Goal: Obtain resource: Obtain resource

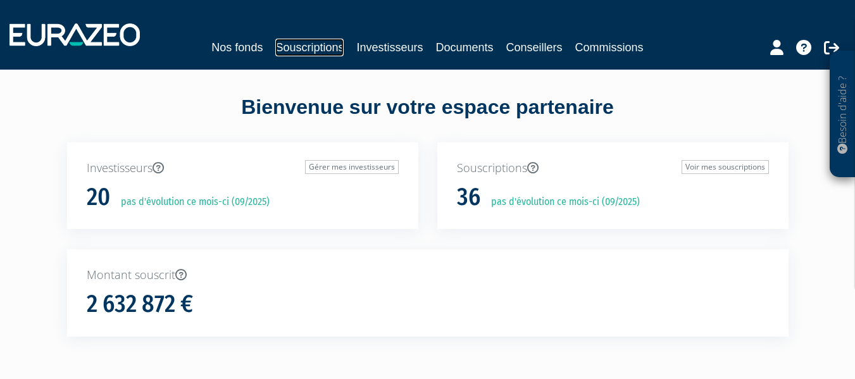
click at [316, 45] on link "Souscriptions" at bounding box center [309, 48] width 68 height 18
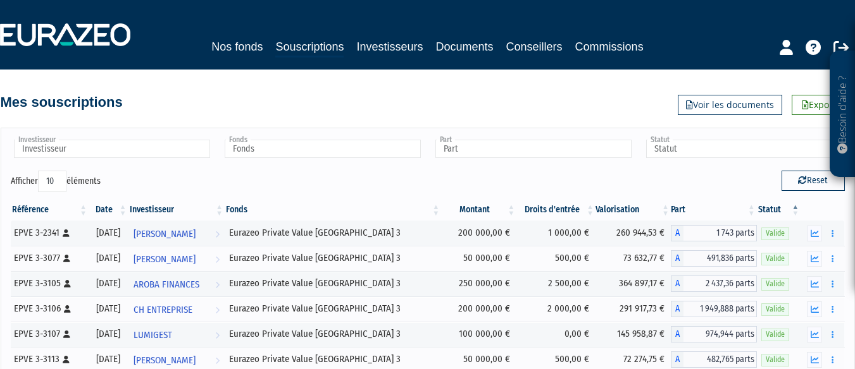
scroll to position [261, 0]
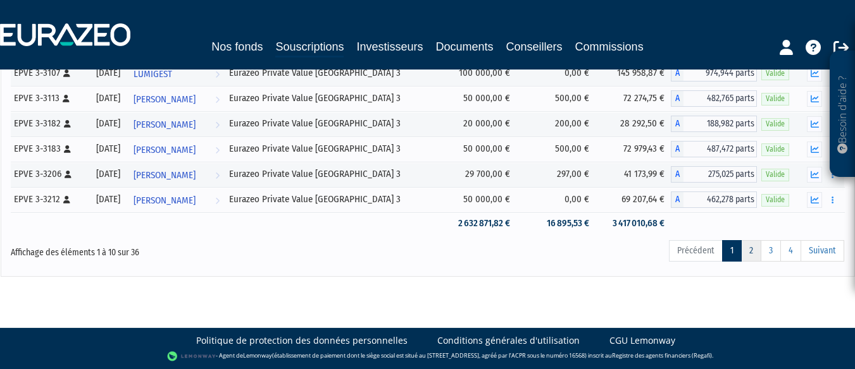
click at [754, 256] on link "2" at bounding box center [751, 251] width 20 height 22
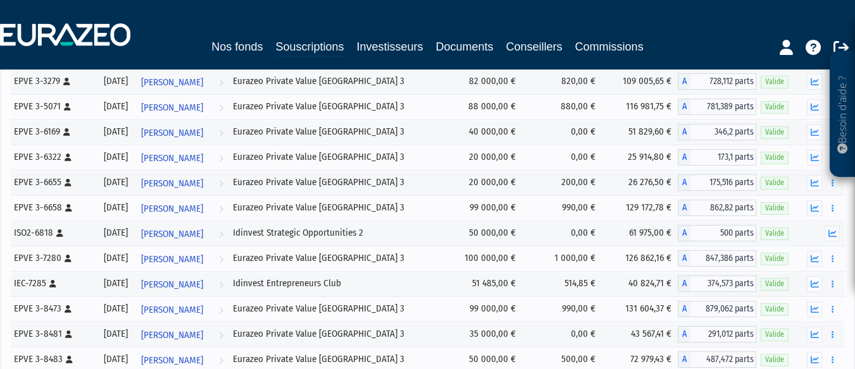
scroll to position [196, 0]
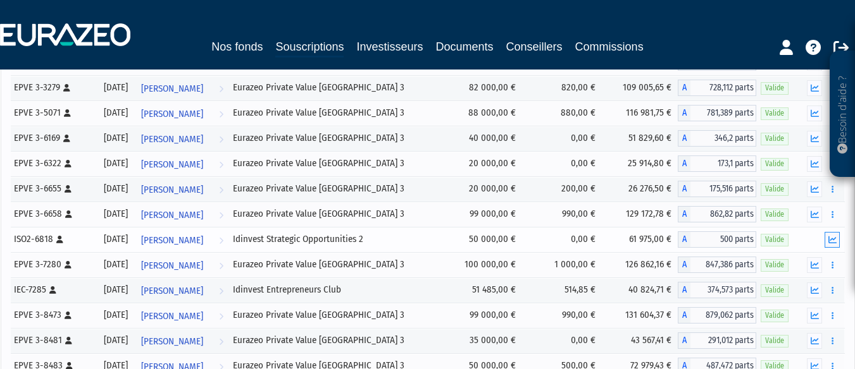
click at [833, 241] on icon "button" at bounding box center [832, 240] width 8 height 8
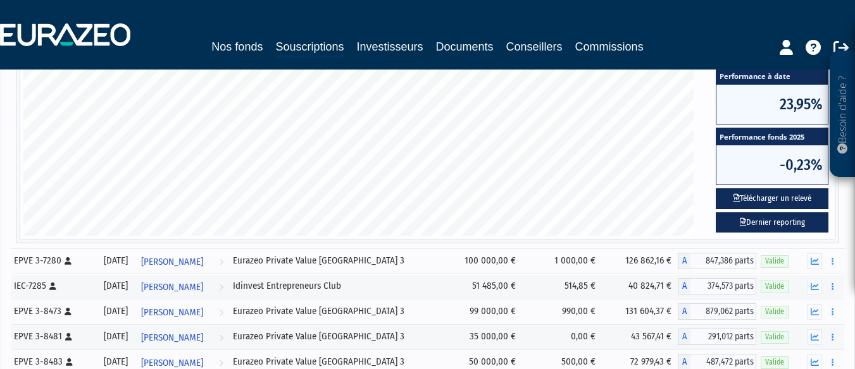
scroll to position [643, 0]
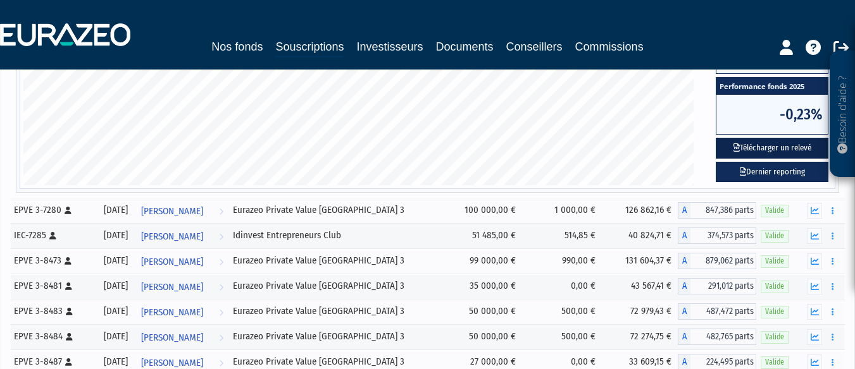
click at [767, 152] on button "Télécharger un relevé" at bounding box center [772, 148] width 113 height 21
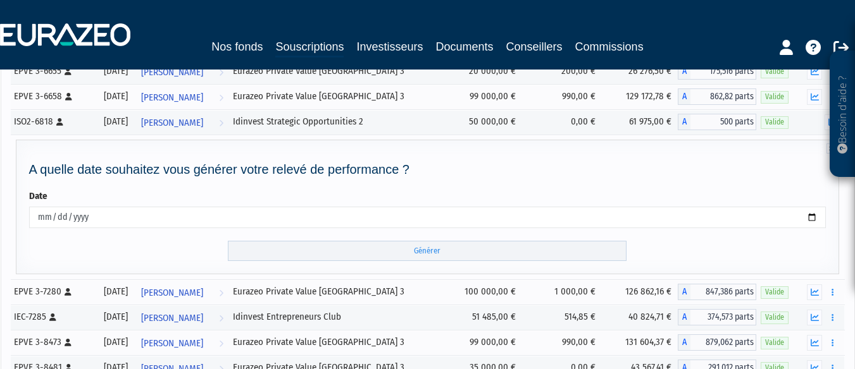
scroll to position [395, 0]
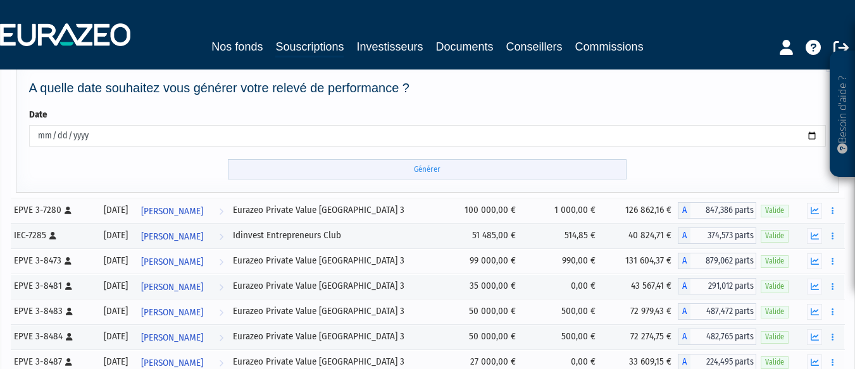
click at [426, 171] on input "Générer" at bounding box center [427, 169] width 399 height 21
click at [842, 39] on link at bounding box center [840, 46] width 15 height 25
